Goal: Transaction & Acquisition: Purchase product/service

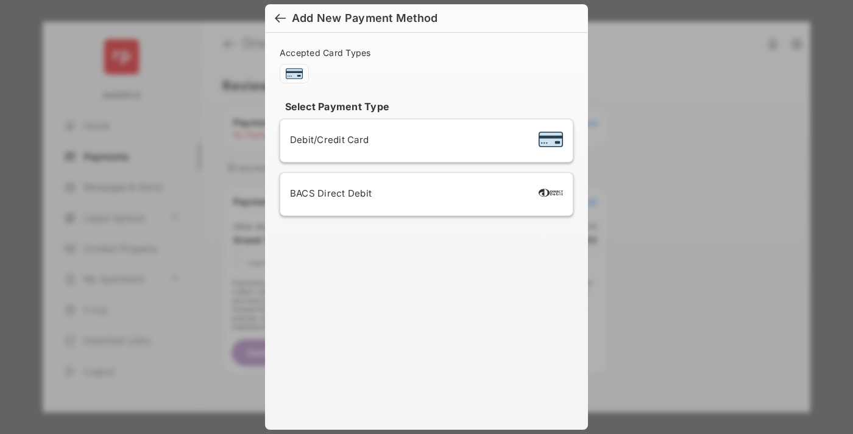
click at [424, 194] on div "BACS Direct Debit" at bounding box center [426, 194] width 273 height 23
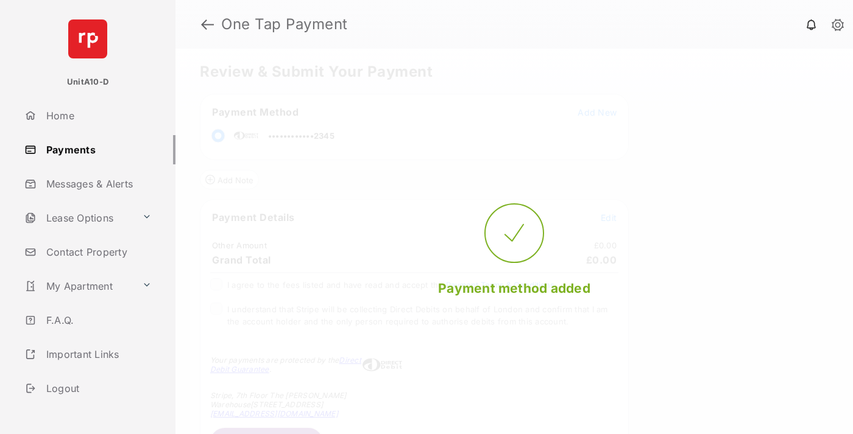
click at [608, 217] on span "Edit" at bounding box center [609, 218] width 16 height 10
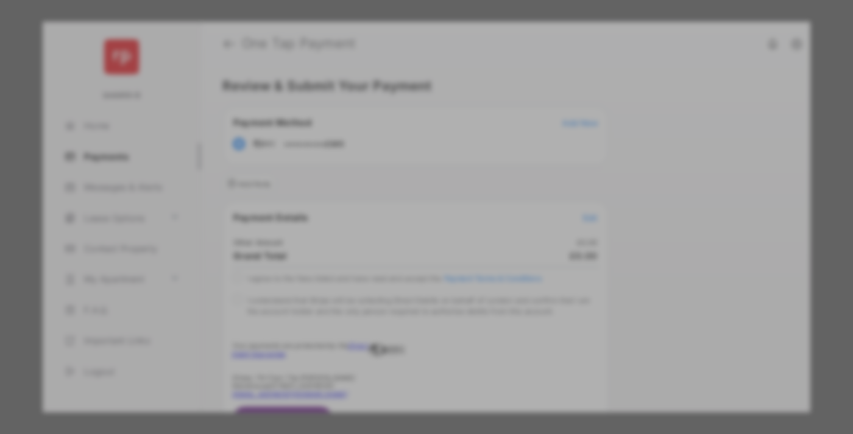
click at [404, 202] on div "Other Amount" at bounding box center [403, 206] width 197 height 21
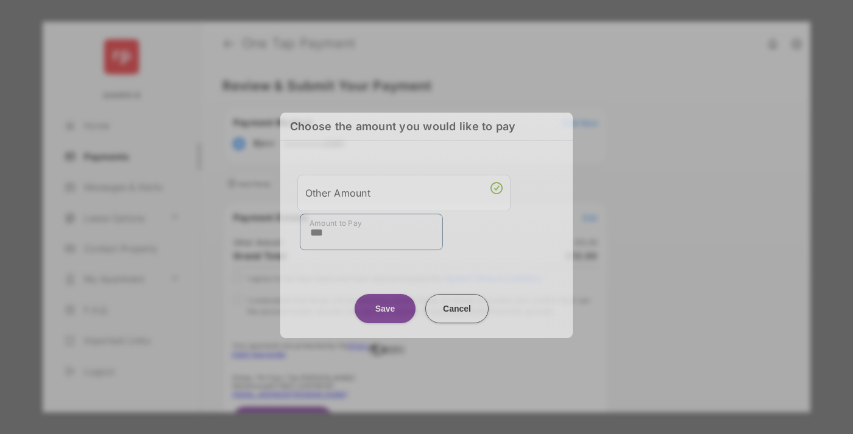
type input "***"
click at [385, 308] on button "Save" at bounding box center [384, 308] width 61 height 29
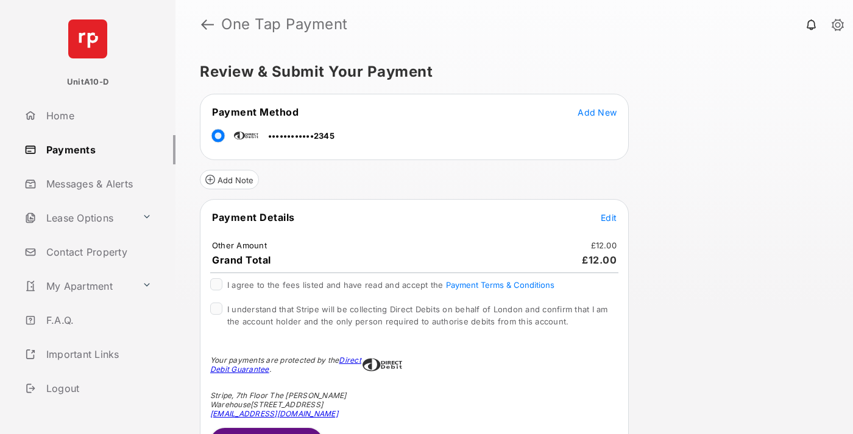
click at [608, 217] on span "Edit" at bounding box center [609, 218] width 16 height 10
